Goal: Task Accomplishment & Management: Use online tool/utility

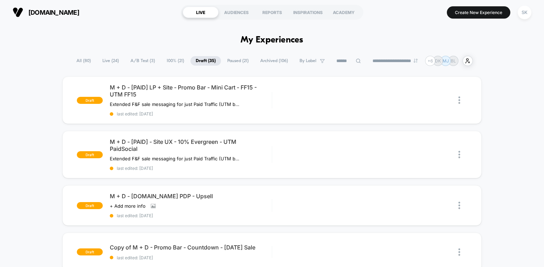
click at [141, 62] on span "A/B Test ( 3 )" at bounding box center [142, 60] width 35 height 9
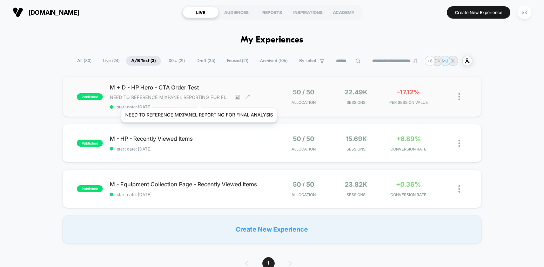
click at [199, 99] on span "NEED TO REFERENCE MIXPANEL REPORTING FOR FINAL ANALYSIS" at bounding box center [170, 97] width 120 height 6
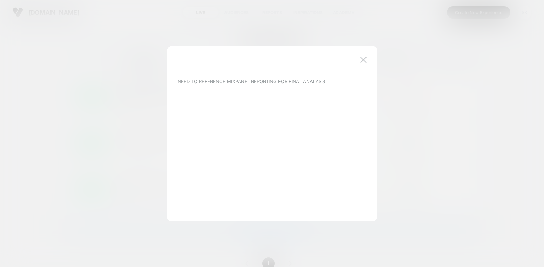
click at [465, 119] on div at bounding box center [272, 133] width 544 height 267
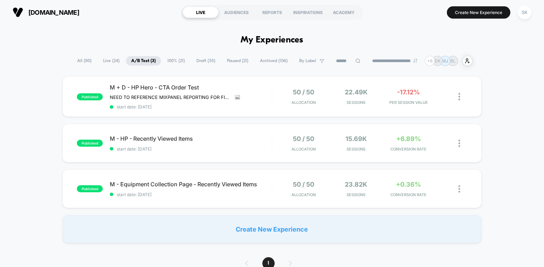
drag, startPoint x: 512, startPoint y: 99, endPoint x: 445, endPoint y: 43, distance: 86.9
click at [511, 99] on div "published M + D - HP Hero - CTA Order Test NEED TO REFERENCE MIXPANEL REPORTING…" at bounding box center [272, 159] width 544 height 167
click at [181, 60] on span "100% ( 21 )" at bounding box center [176, 60] width 28 height 9
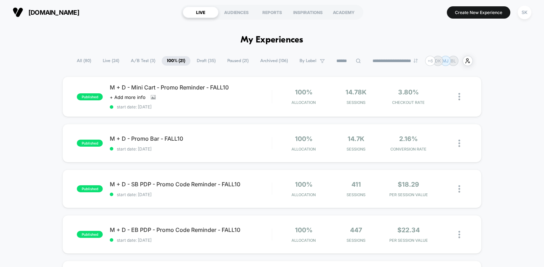
click at [135, 63] on span "A/B Test ( 3 )" at bounding box center [143, 60] width 35 height 9
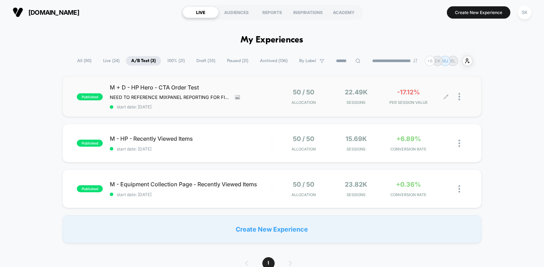
click at [461, 98] on div at bounding box center [462, 96] width 9 height 16
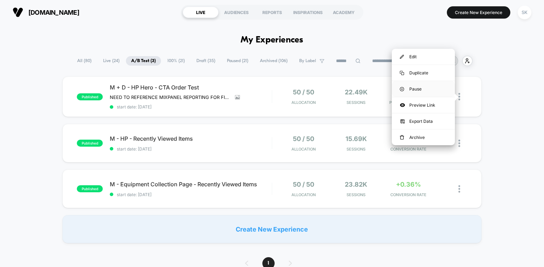
click at [414, 90] on div "Pause" at bounding box center [423, 89] width 63 height 16
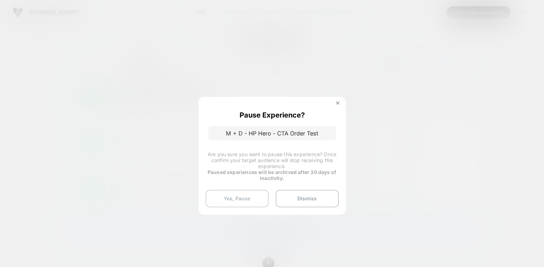
click at [235, 196] on button "Yes, Pause" at bounding box center [237, 199] width 63 height 18
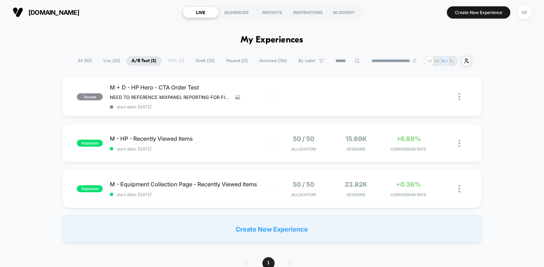
click at [199, 62] on span "Draft ( 35 )" at bounding box center [204, 60] width 29 height 9
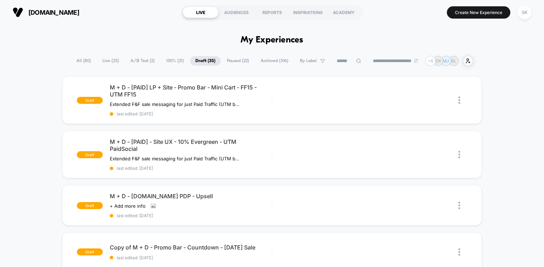
click at [226, 61] on span "Paused ( 22 )" at bounding box center [238, 60] width 33 height 9
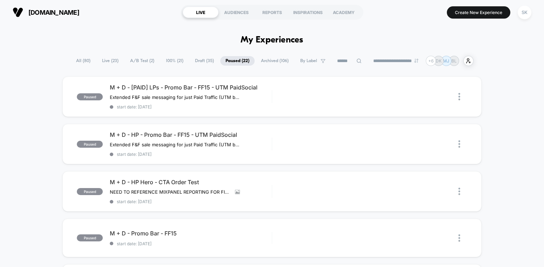
click at [202, 61] on span "Draft ( 35 )" at bounding box center [204, 60] width 29 height 9
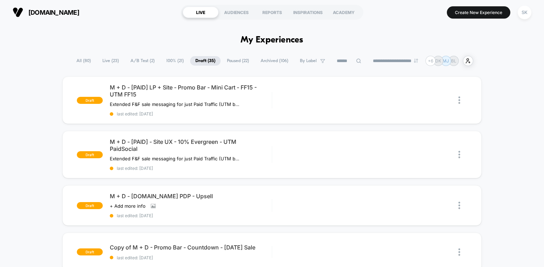
click at [161, 60] on span "100% ( 21 )" at bounding box center [175, 60] width 28 height 9
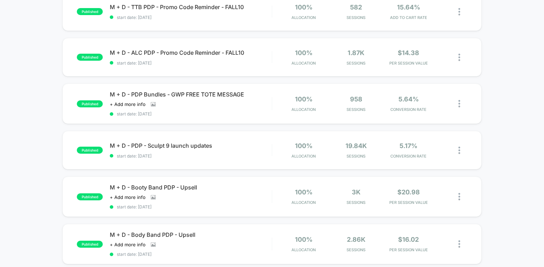
scroll to position [270, 0]
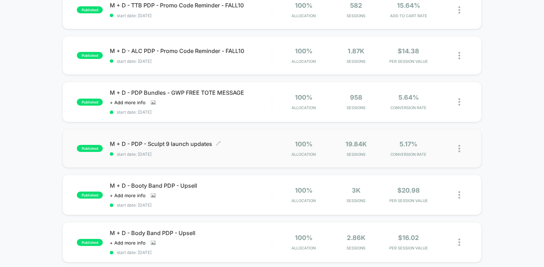
click at [179, 147] on span "M + D - PDP - Sculpt 9 launch updates Click to edit experience details" at bounding box center [191, 143] width 162 height 7
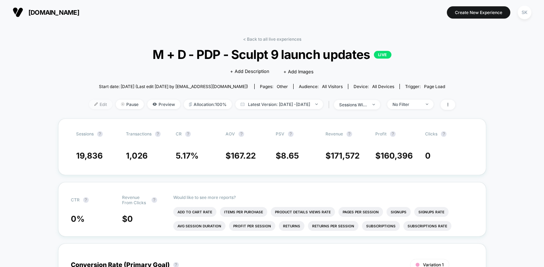
click at [89, 102] on span "Edit" at bounding box center [100, 104] width 23 height 9
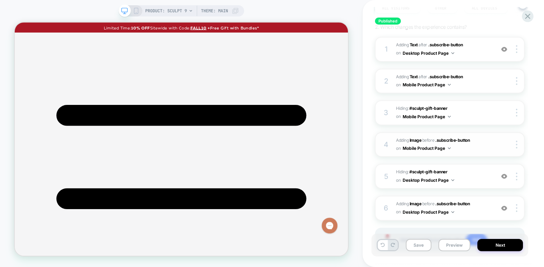
scroll to position [95, 0]
click at [472, 86] on span "#_loomi_addon_1758001769801 Adding Text AFTER .subscribe-button .subscribe-butt…" at bounding box center [443, 81] width 95 height 16
click at [477, 80] on span "#_loomi_addon_1758001769801 Adding Text AFTER .subscribe-button .subscribe-butt…" at bounding box center [443, 81] width 95 height 16
click at [473, 52] on span "#_loomi_addon_1758001090442 Adding Text AFTER .subscribe-button .subscribe-butt…" at bounding box center [443, 49] width 95 height 16
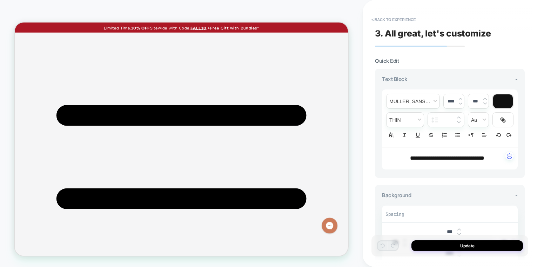
scroll to position [519, 0]
drag, startPoint x: 483, startPoint y: 158, endPoint x: 488, endPoint y: 158, distance: 4.6
click at [484, 158] on span "**********" at bounding box center [447, 157] width 74 height 5
drag, startPoint x: 490, startPoint y: 158, endPoint x: 485, endPoint y: 158, distance: 4.6
click at [484, 158] on span "**********" at bounding box center [447, 157] width 74 height 5
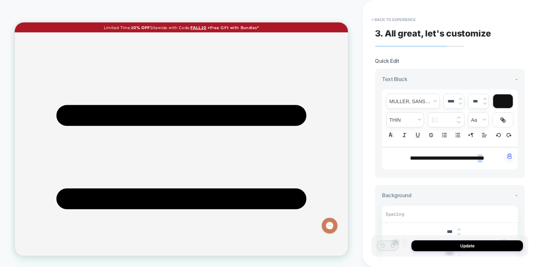
type input "****"
click at [459, 247] on button "Update" at bounding box center [467, 245] width 112 height 11
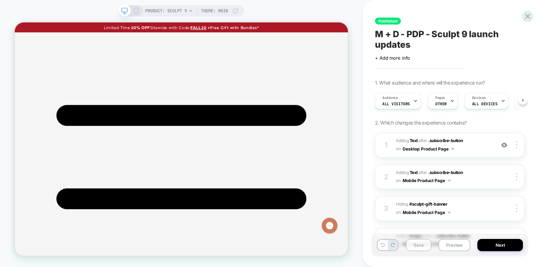
scroll to position [0, 0]
click at [425, 245] on button "Save" at bounding box center [419, 245] width 26 height 12
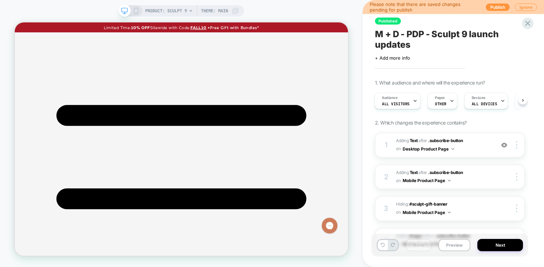
click at [137, 10] on icon at bounding box center [136, 11] width 6 height 6
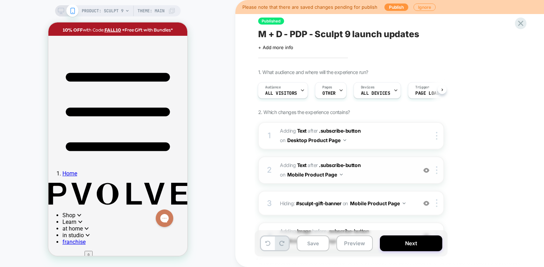
click at [373, 176] on span "#_loomi_addon_1758001769801 Adding Text AFTER .subscribe-button .subscribe-butt…" at bounding box center [347, 170] width 134 height 19
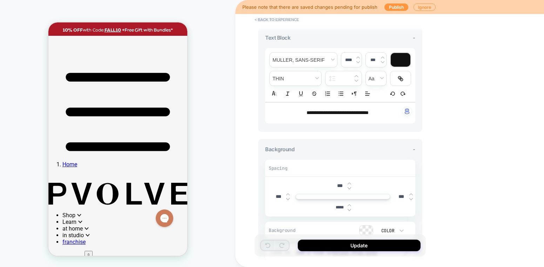
scroll to position [42, 0]
click at [369, 114] on span "**********" at bounding box center [338, 112] width 62 height 5
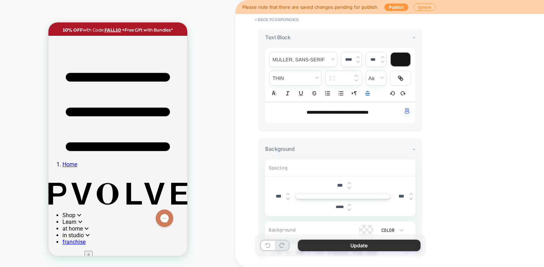
click at [355, 247] on button "Update" at bounding box center [359, 246] width 123 height 12
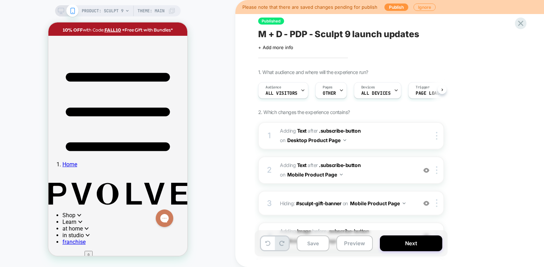
scroll to position [0, 0]
click at [323, 246] on button "Save" at bounding box center [313, 243] width 33 height 16
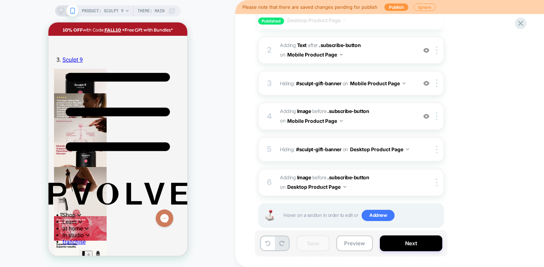
scroll to position [122, 0]
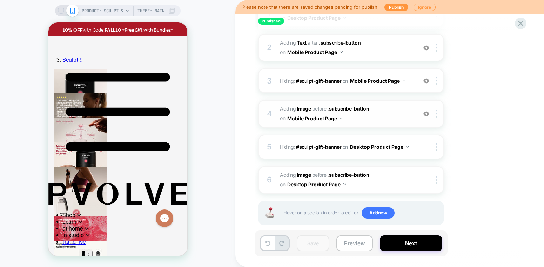
click at [386, 118] on span "#_loomi_addon_1758002060148 Adding Image BEFORE .subscribe-button .subscribe-bu…" at bounding box center [347, 113] width 134 height 19
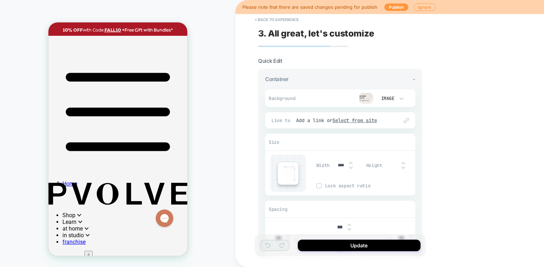
scroll to position [394, 0]
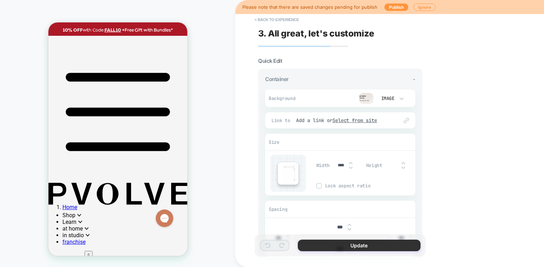
click at [341, 245] on button "Update" at bounding box center [359, 246] width 123 height 12
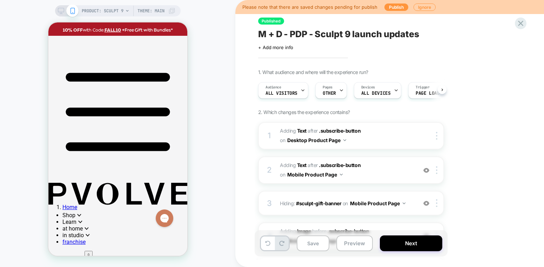
scroll to position [0, 0]
click at [394, 9] on button "Publish" at bounding box center [396, 7] width 24 height 7
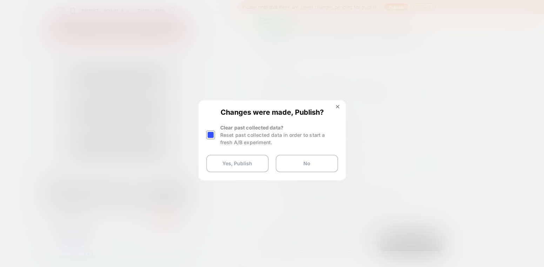
click at [213, 132] on div at bounding box center [210, 134] width 9 height 9
click at [226, 163] on button "Yes, Publish" at bounding box center [237, 164] width 62 height 18
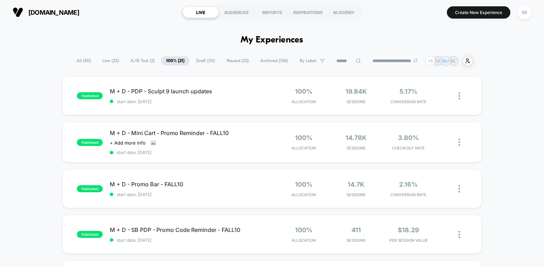
scroll to position [12, 0]
